Goal: Transaction & Acquisition: Purchase product/service

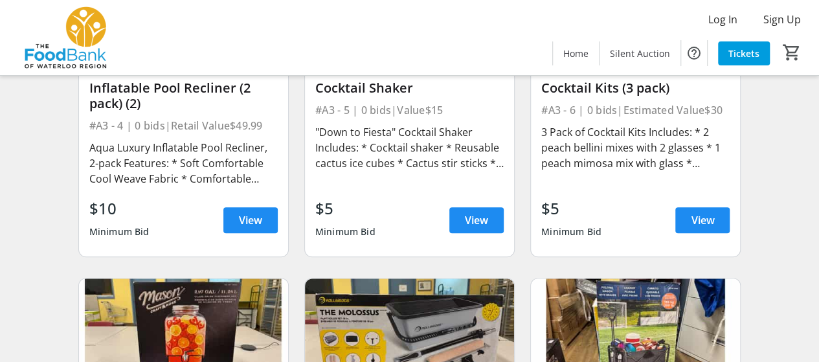
scroll to position [518, 0]
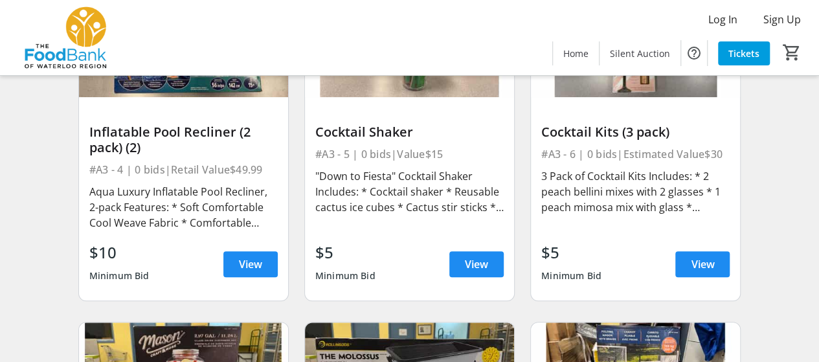
drag, startPoint x: 484, startPoint y: 261, endPoint x: 575, endPoint y: 96, distance: 188.1
click at [575, 91] on img at bounding box center [635, 38] width 209 height 118
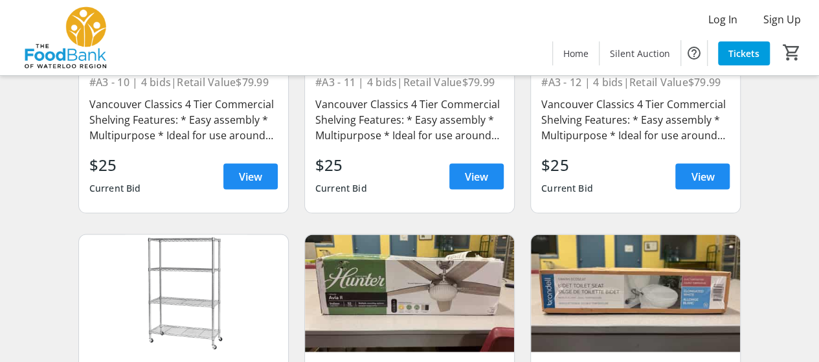
scroll to position [1295, 0]
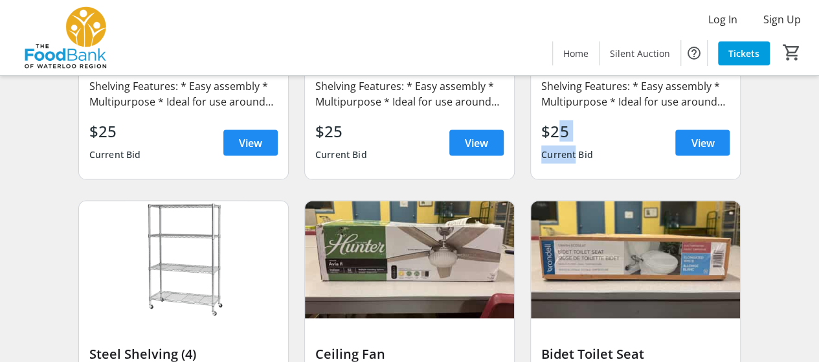
drag, startPoint x: 554, startPoint y: 133, endPoint x: 574, endPoint y: 150, distance: 25.7
click at [574, 150] on div "$25 Current Bid" at bounding box center [567, 143] width 52 height 47
click at [574, 150] on div "Current Bid" at bounding box center [567, 154] width 52 height 23
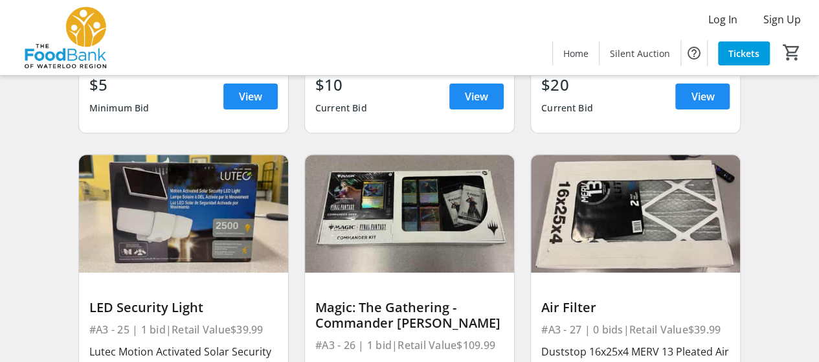
scroll to position [2719, 0]
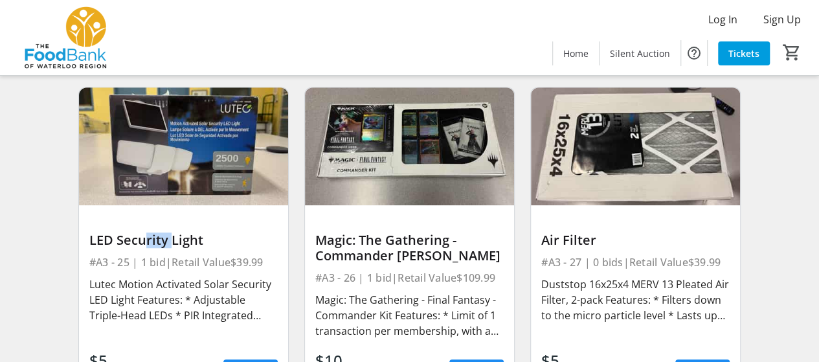
drag, startPoint x: 136, startPoint y: 244, endPoint x: 168, endPoint y: 243, distance: 31.7
click at [168, 243] on div "LED Security Light" at bounding box center [183, 240] width 188 height 16
click at [221, 278] on div "Lutec Motion Activated Solar Security LED Light Features: * Adjustable Triple-H…" at bounding box center [183, 299] width 188 height 47
drag, startPoint x: 337, startPoint y: 243, endPoint x: 406, endPoint y: 244, distance: 69.3
click at [406, 244] on div "Magic: The Gathering - Commander Kit" at bounding box center [409, 247] width 188 height 31
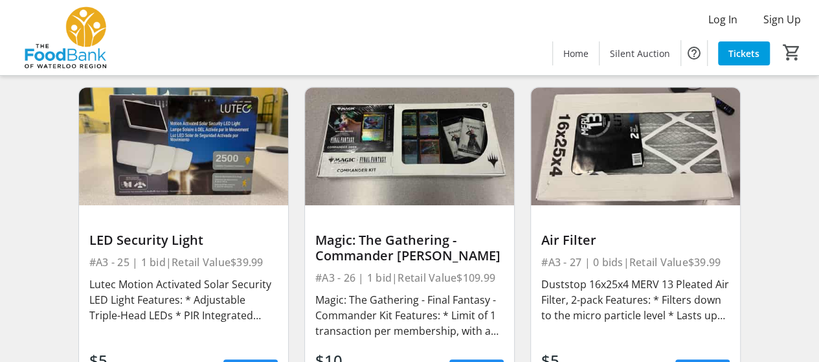
click at [416, 257] on div "Magic: The Gathering - Commander Kit" at bounding box center [409, 247] width 188 height 31
drag, startPoint x: 577, startPoint y: 241, endPoint x: 601, endPoint y: 267, distance: 35.3
click at [601, 267] on div "Air Filter #A3 - 27 | 0 bids | Retail Value $39.99 Duststop 16x25x4 MERV 13 Ple…" at bounding box center [635, 306] width 209 height 203
click at [643, 319] on div "Duststop 16x25x4 MERV 13 Pleated Air Filter, 2-pack Features: * Filters down to…" at bounding box center [635, 299] width 188 height 47
click at [630, 298] on div "Duststop 16x25x4 MERV 13 Pleated Air Filter, 2-pack Features: * Filters down to…" at bounding box center [635, 299] width 188 height 47
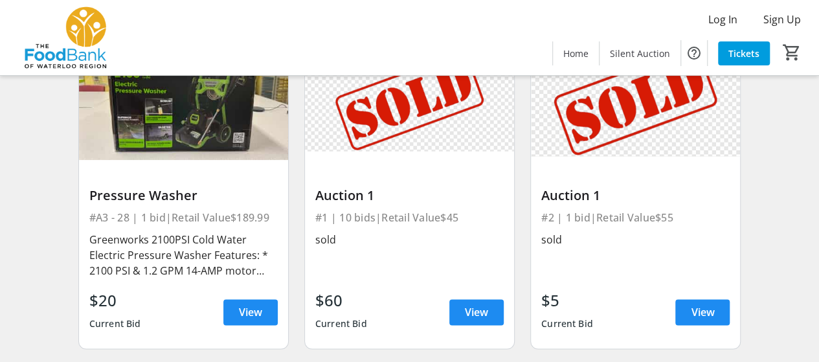
scroll to position [3043, 0]
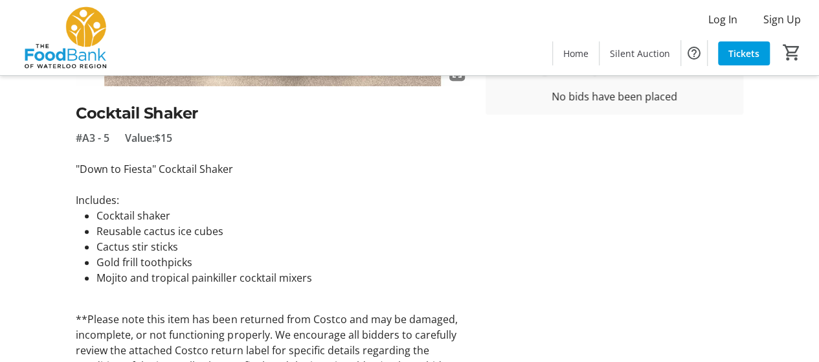
scroll to position [259, 0]
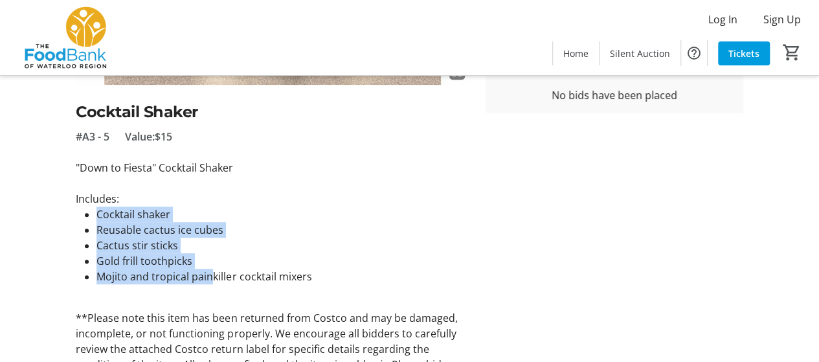
drag, startPoint x: 98, startPoint y: 214, endPoint x: 208, endPoint y: 271, distance: 124.2
click at [208, 271] on ul "Cocktail shaker Reusable cactus ice cubes Cactus stir sticks Gold frill toothpi…" at bounding box center [273, 246] width 394 height 78
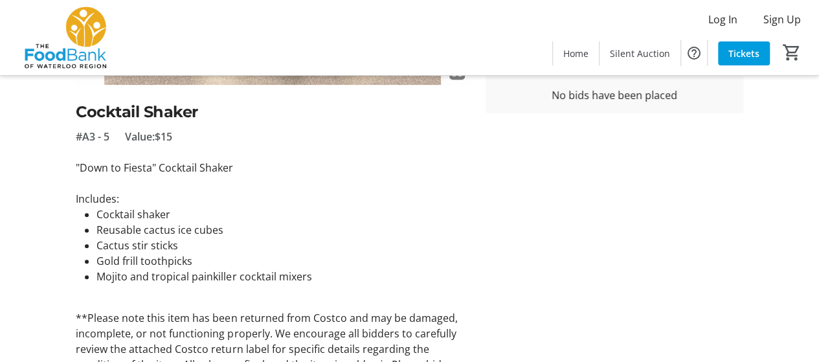
click at [346, 313] on p "**Please note this item has been returned from Costco and may be damaged, incom…" at bounding box center [273, 349] width 394 height 78
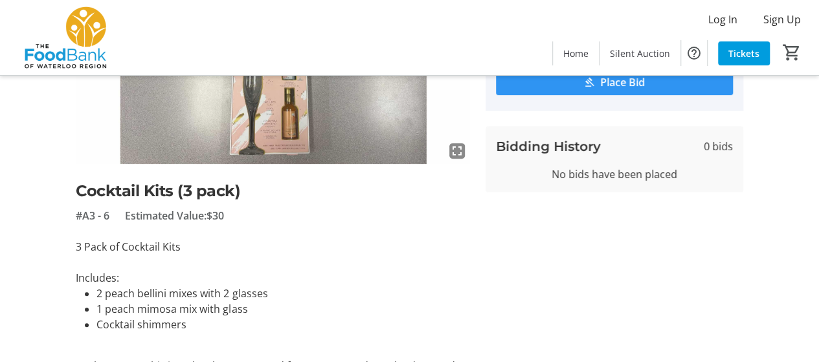
scroll to position [302, 0]
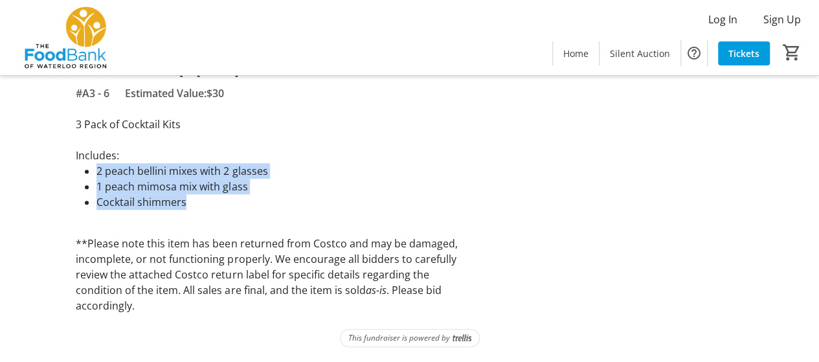
drag, startPoint x: 214, startPoint y: 206, endPoint x: 95, endPoint y: 172, distance: 123.3
click at [95, 172] on ul "2 peach bellini mixes with 2 glasses 1 peach mimosa mix with glass Cocktail shi…" at bounding box center [273, 186] width 394 height 47
click at [210, 188] on li "1 peach mimosa mix with glass" at bounding box center [283, 187] width 374 height 16
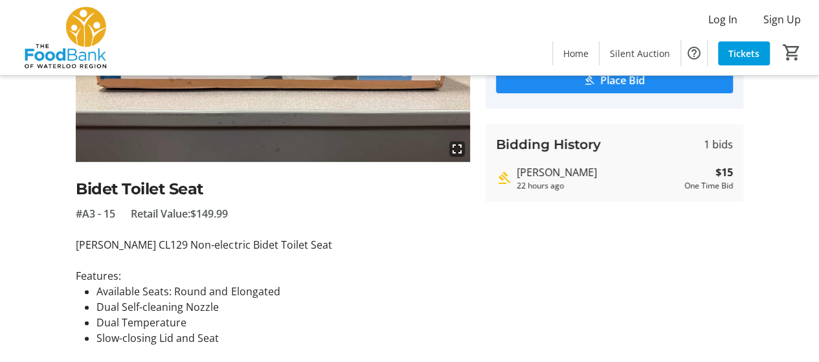
scroll to position [259, 0]
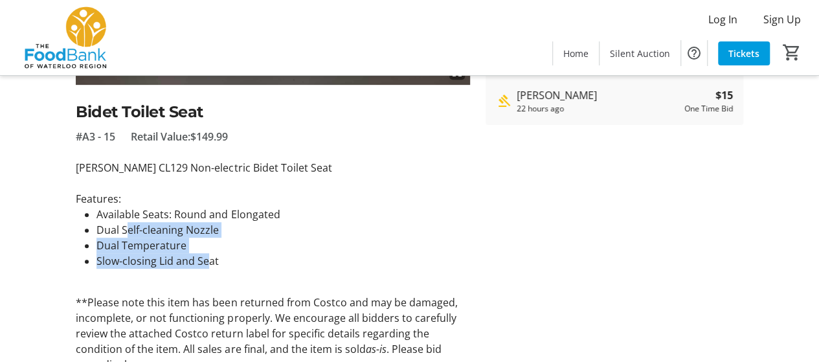
drag, startPoint x: 133, startPoint y: 230, endPoint x: 227, endPoint y: 265, distance: 99.9
click at [206, 260] on ul "Available Seats: Round and Elongated Dual Self-cleaning Nozzle Dual Temperature…" at bounding box center [273, 238] width 394 height 62
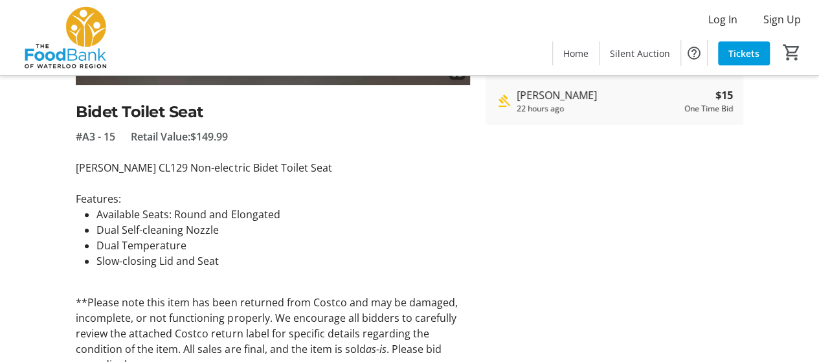
click at [239, 267] on li "Slow-closing Lid and Seat" at bounding box center [283, 261] width 374 height 16
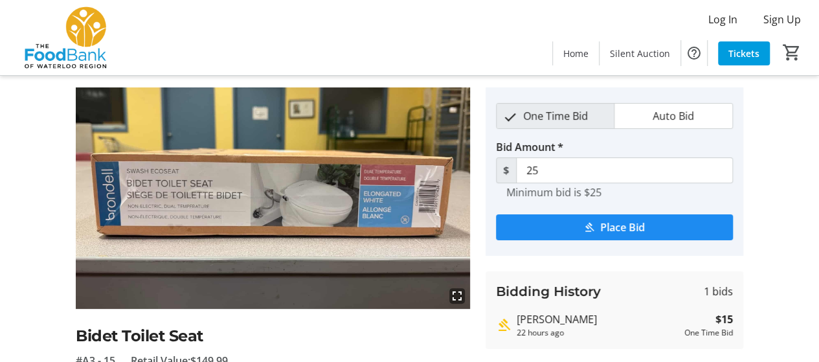
scroll to position [0, 0]
